Goal: Share content

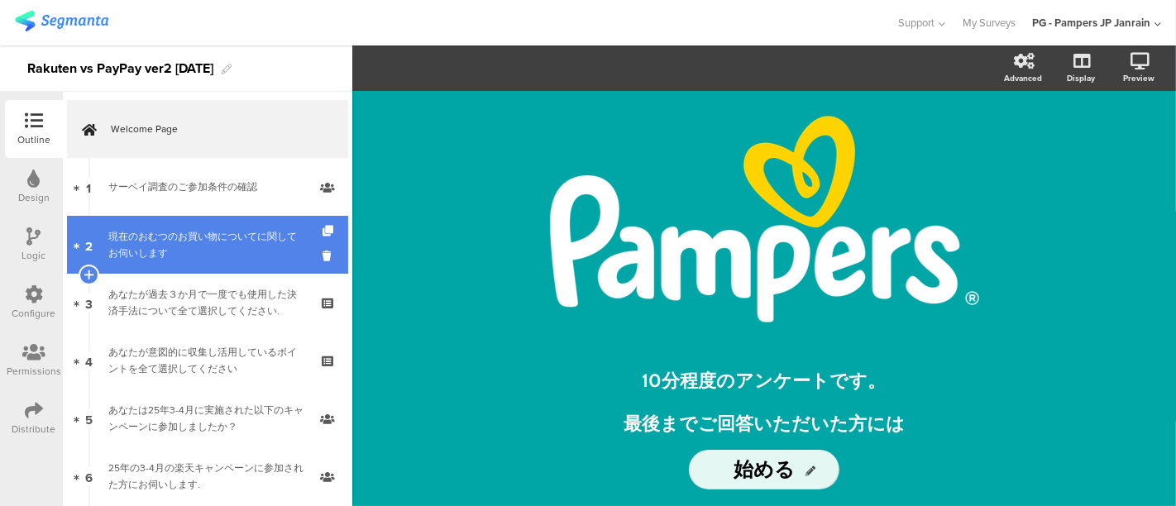
click at [189, 230] on div "現在のおむつのお買い物についてに関してお伺いします" at bounding box center [207, 244] width 198 height 33
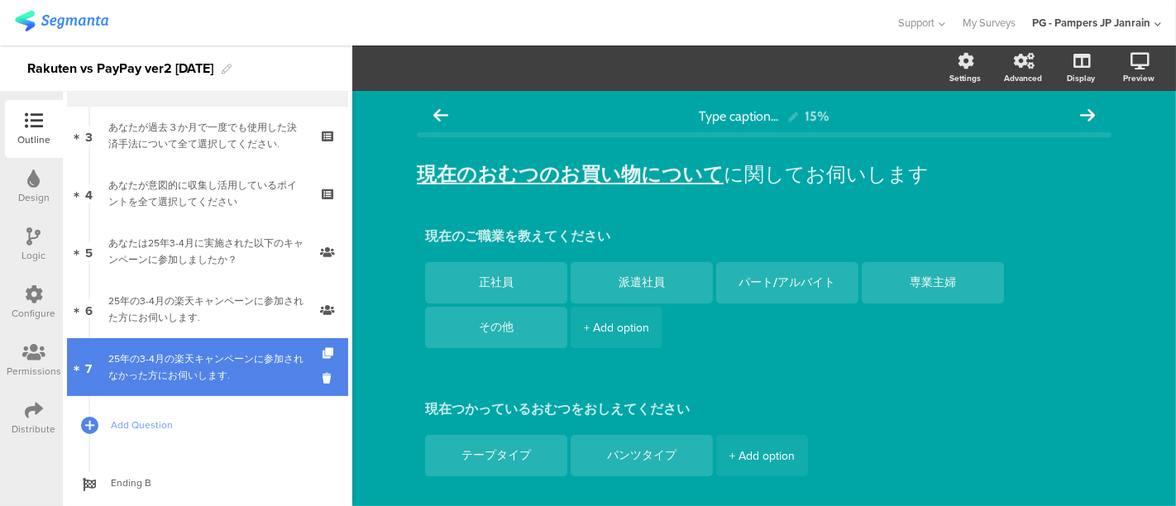
scroll to position [209, 0]
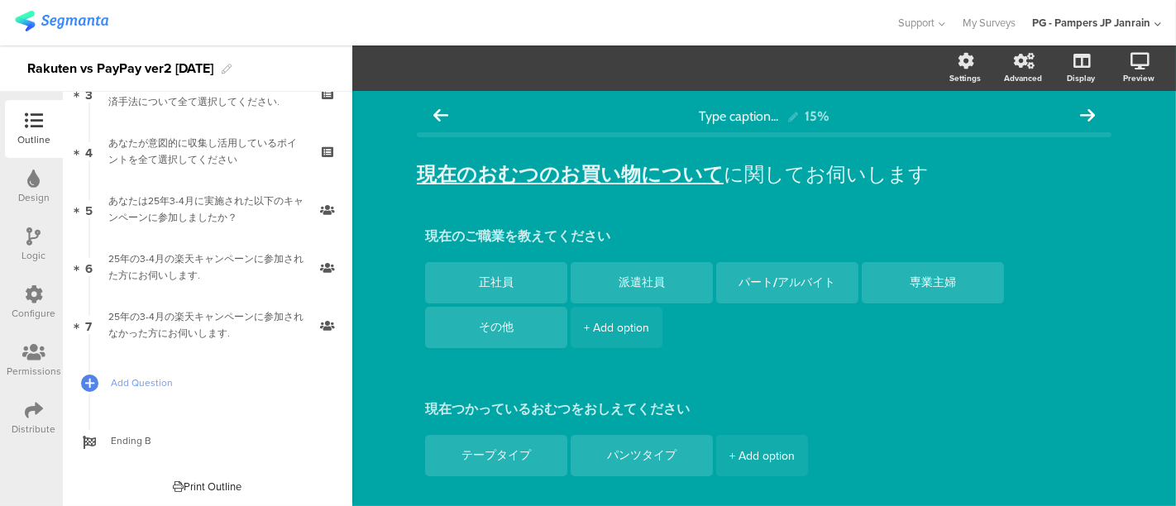
click at [35, 408] on icon at bounding box center [34, 410] width 18 height 18
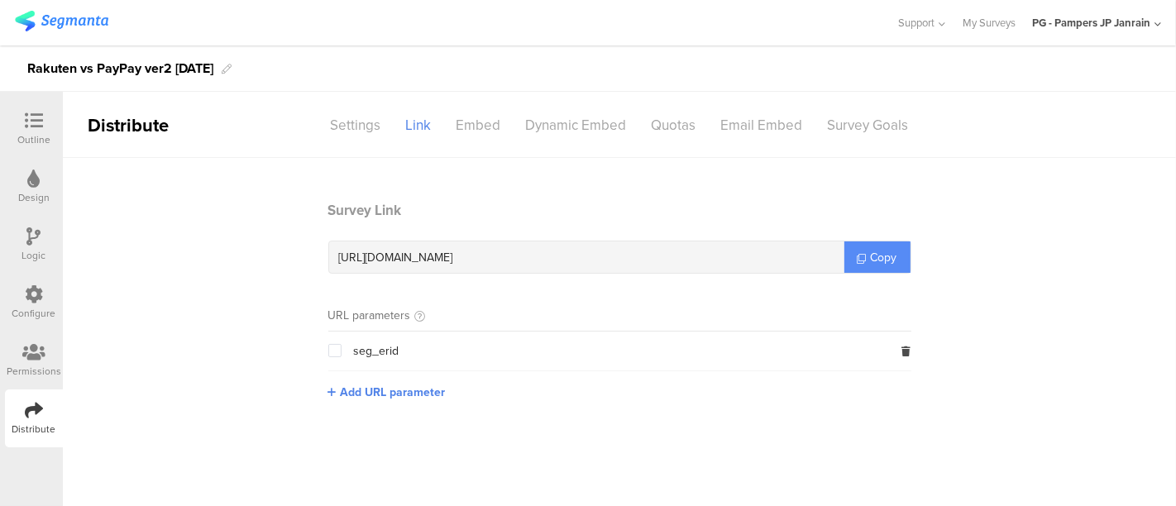
click at [871, 260] on span "Copy" at bounding box center [884, 257] width 26 height 17
